Goal: Find specific page/section: Find specific page/section

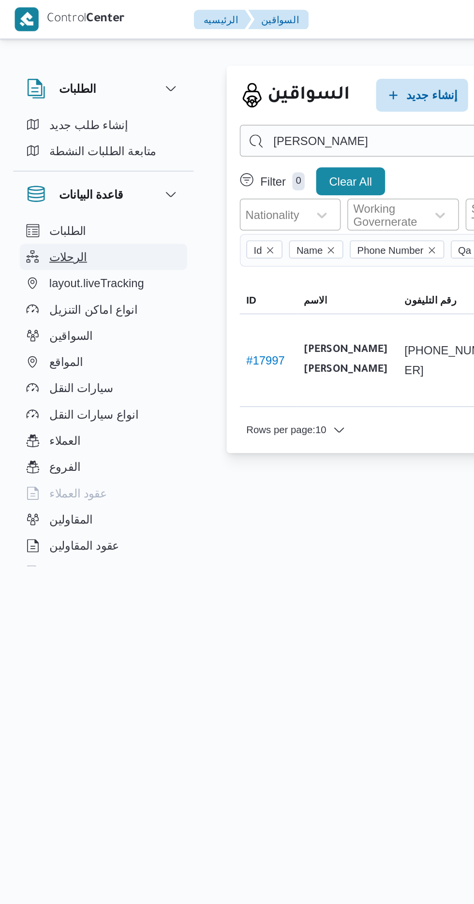
click at [55, 147] on button "الرحلات" at bounding box center [61, 151] width 99 height 15
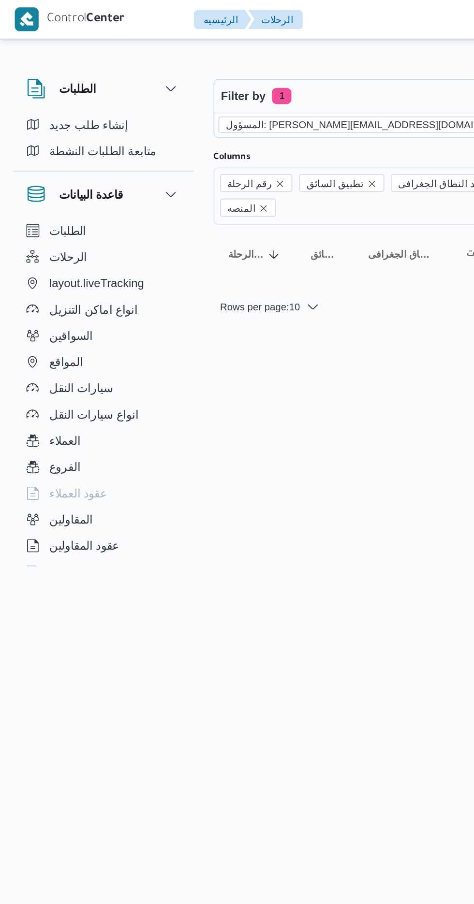
click at [307, 73] on icon "remove selected entity" at bounding box center [310, 74] width 6 height 6
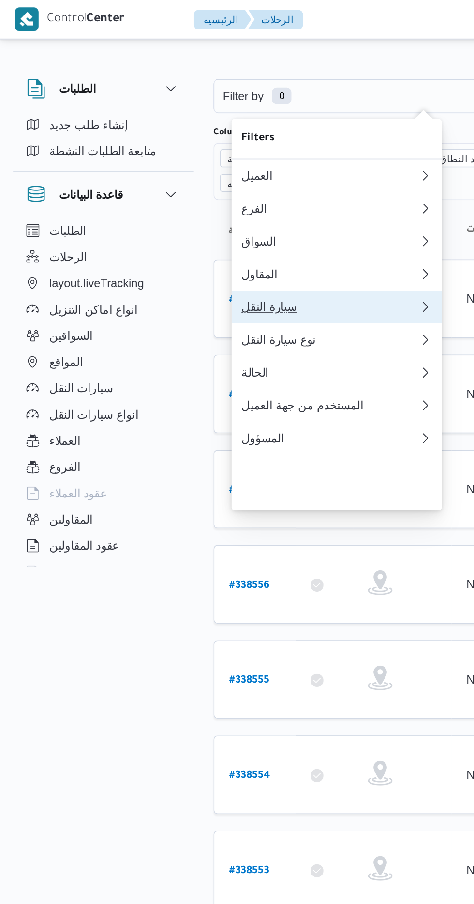
click at [191, 185] on div "سيارة النقل" at bounding box center [194, 181] width 104 height 8
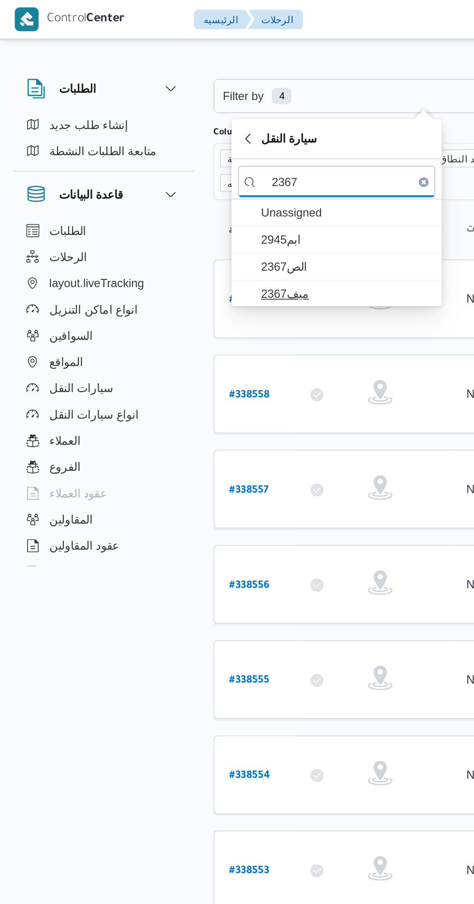
type input "2367"
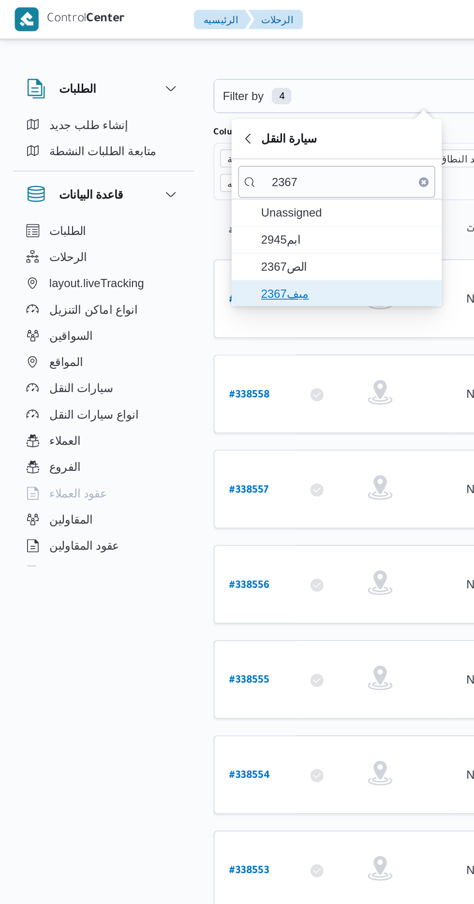
click at [202, 168] on span "ميف2367" at bounding box center [204, 173] width 101 height 12
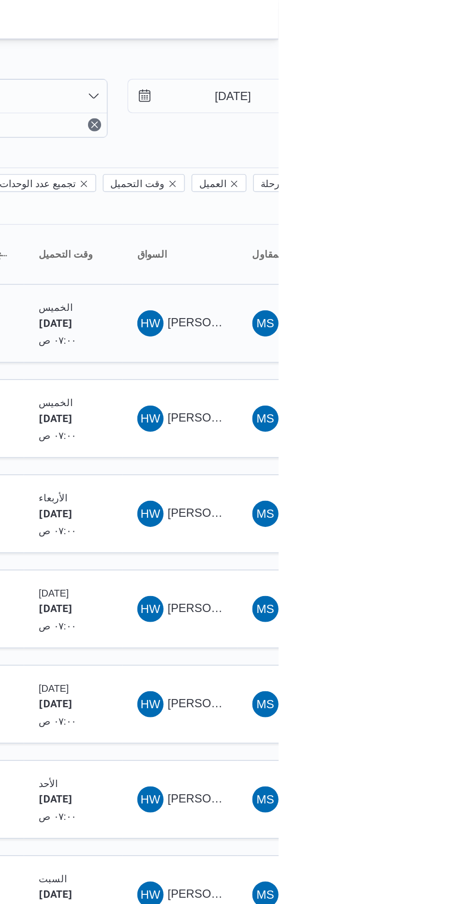
click at [427, 186] on span "[PERSON_NAME] [PERSON_NAME]" at bounding box center [465, 190] width 113 height 8
